Goal: Navigation & Orientation: Find specific page/section

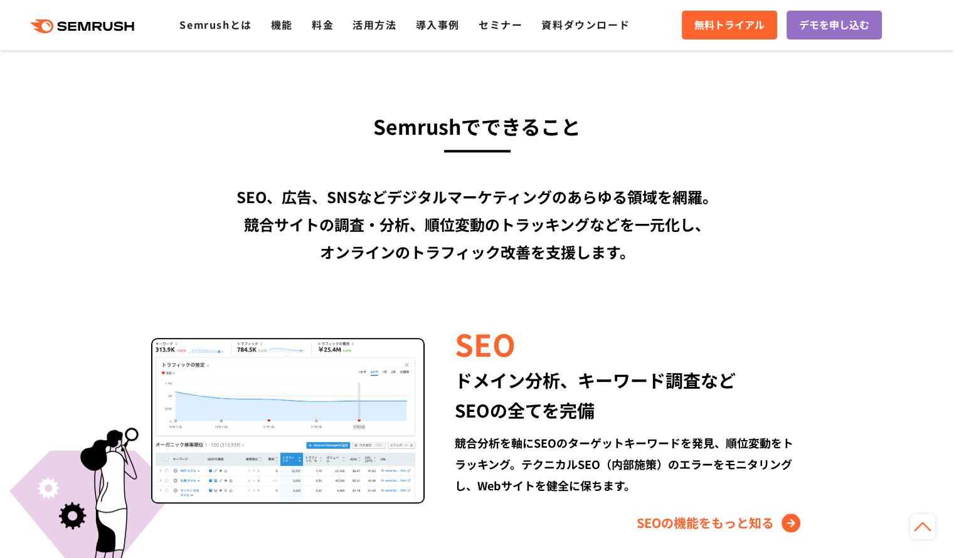
scroll to position [773, 0]
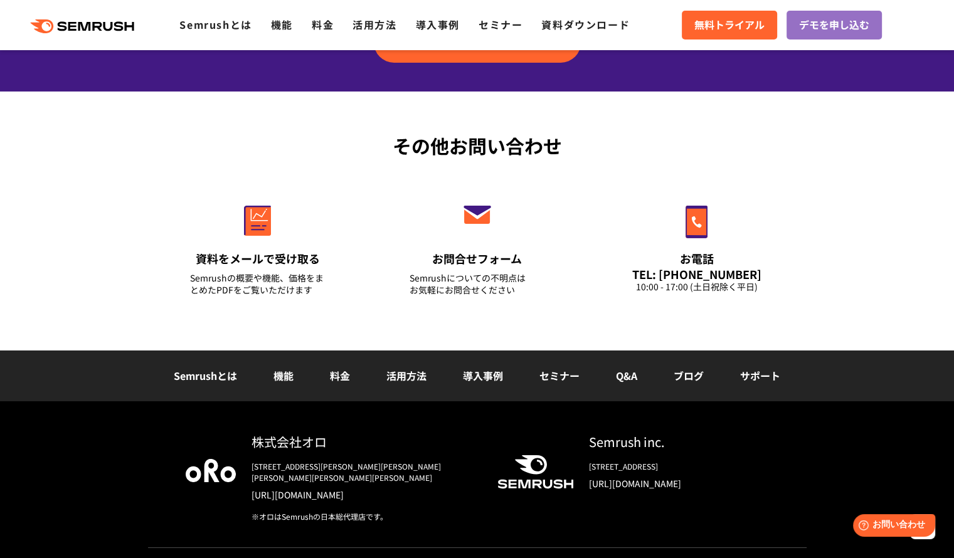
scroll to position [4401, 0]
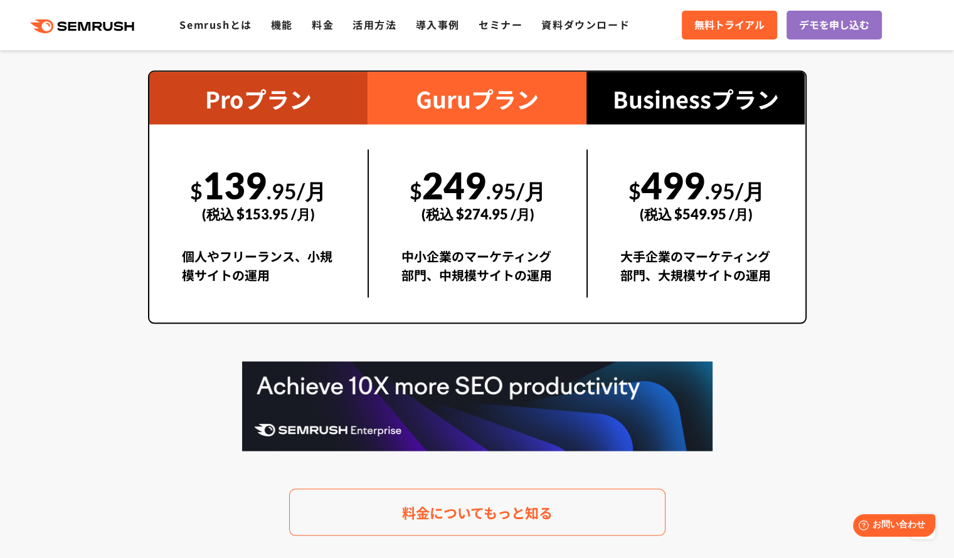
scroll to position [2340, 0]
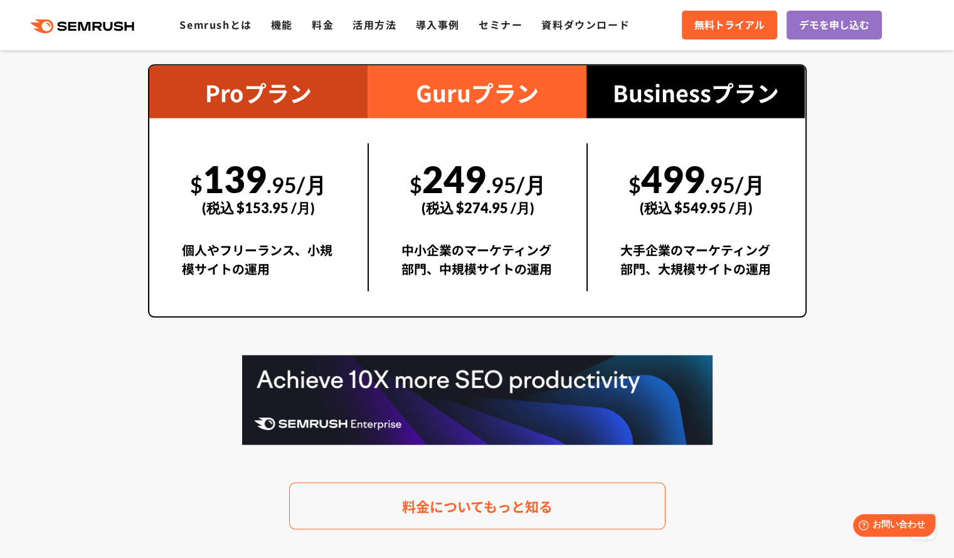
scroll to position [2327, 0]
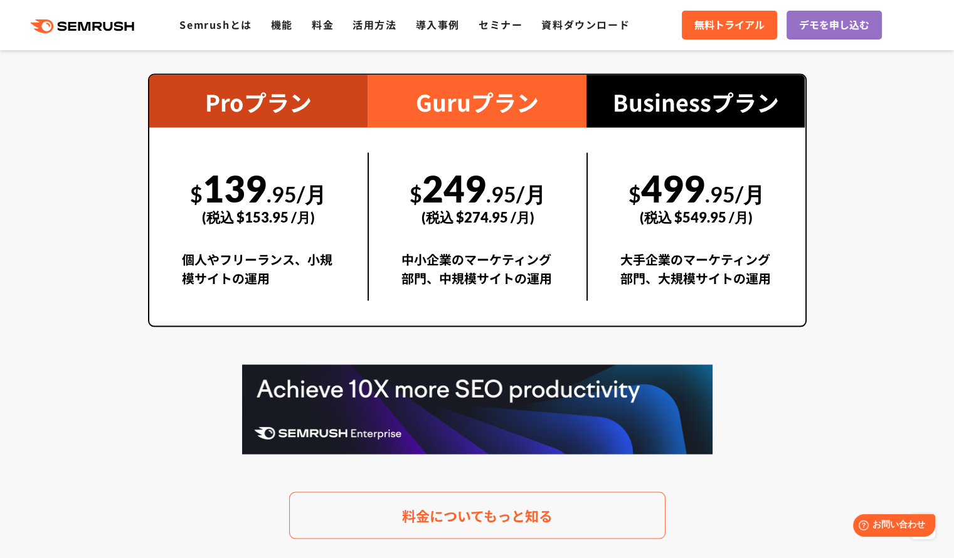
click at [503, 14] on div ".cls {fill: #FF642D;} .cls {fill: #FF642D;} Semrushとは 機能 料金 活用方法 導入事例 セミナー 資料ダウ…" at bounding box center [477, 25] width 954 height 38
click at [502, 23] on link "セミナー" at bounding box center [501, 24] width 44 height 15
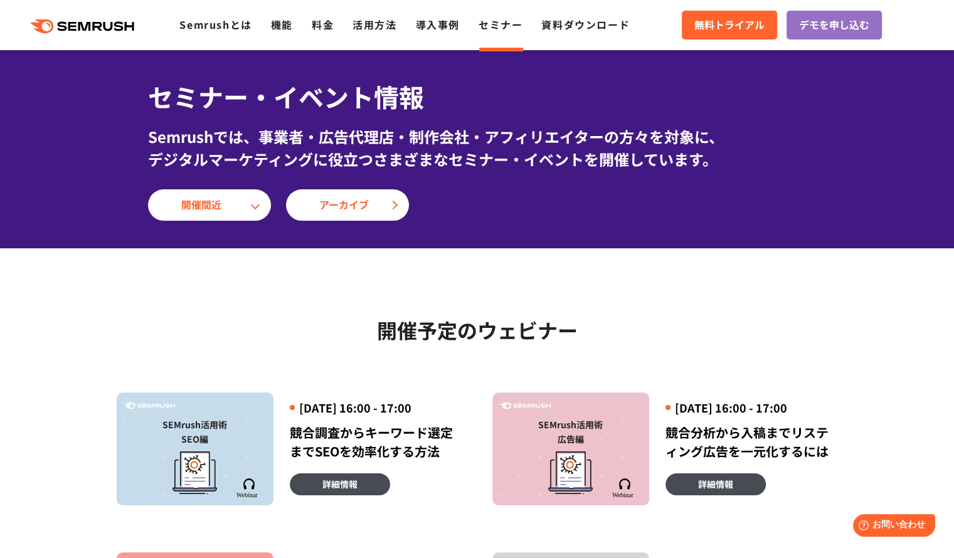
scroll to position [31, 0]
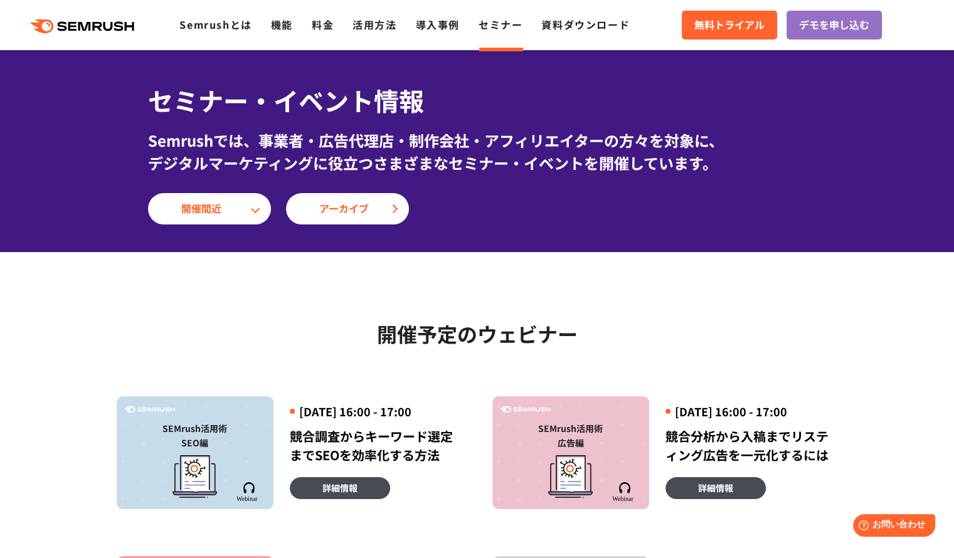
click at [464, 19] on ul "Semrushとは 機能 料金 活用方法 導入事例 セミナー 資料ダウンロード" at bounding box center [413, 25] width 469 height 16
click at [450, 23] on link "導入事例" at bounding box center [438, 24] width 44 height 15
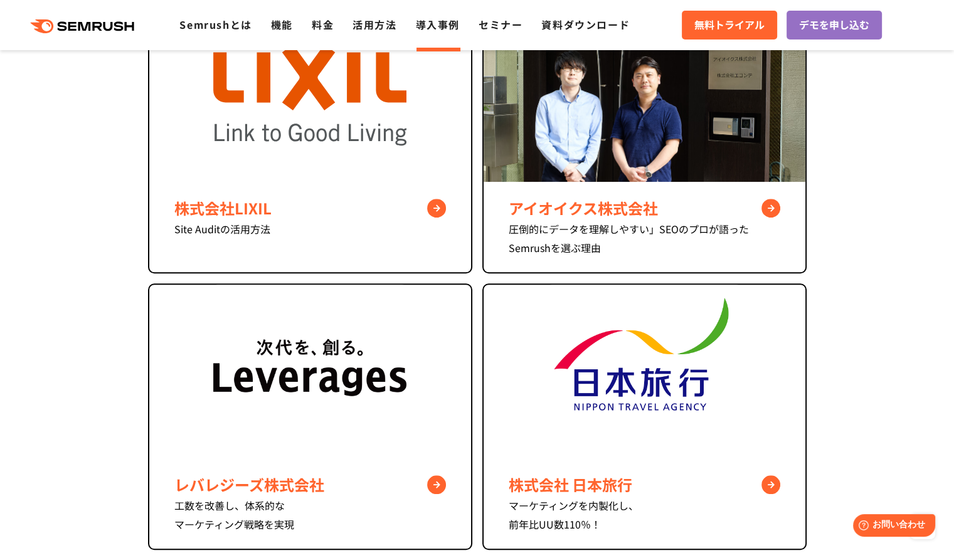
scroll to position [867, 0]
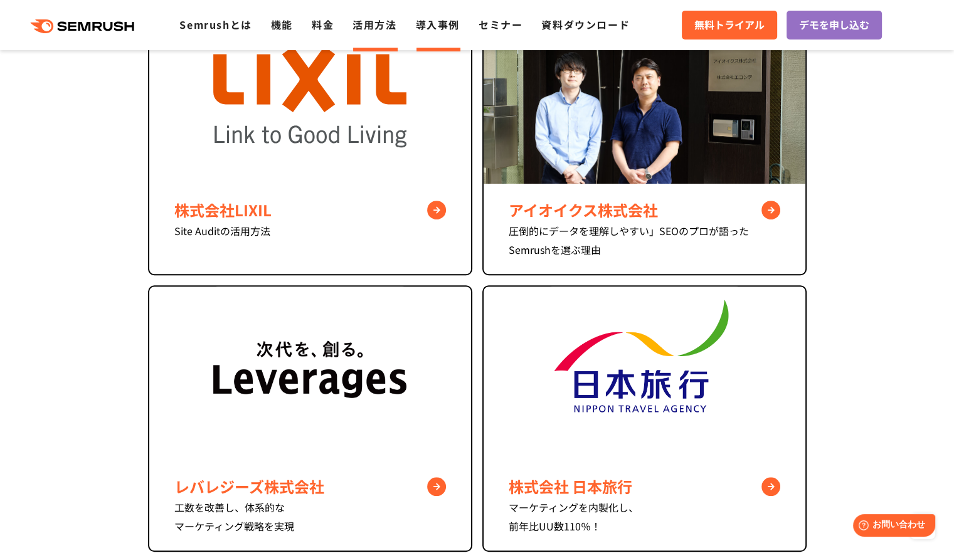
click at [373, 33] on li "活用方法" at bounding box center [374, 25] width 44 height 16
click at [394, 19] on link "活用方法" at bounding box center [374, 24] width 44 height 15
